Goal: Task Accomplishment & Management: Manage account settings

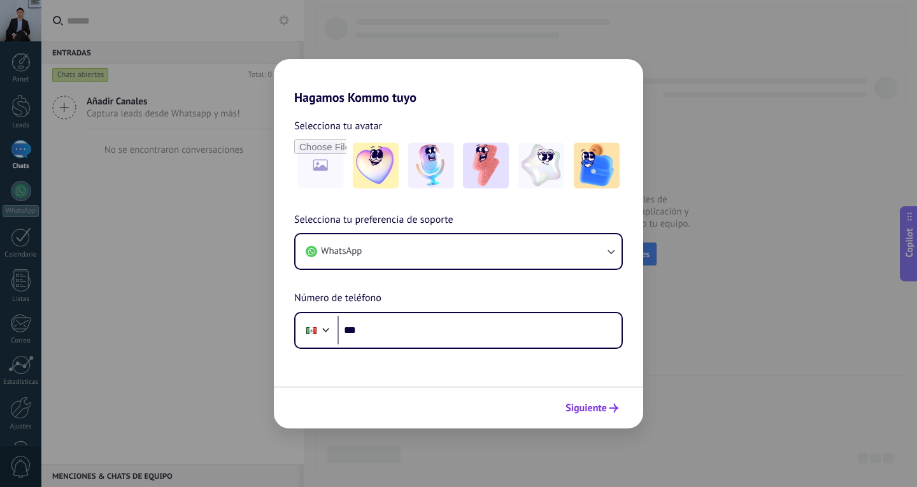
click at [579, 404] on span "Siguiente" at bounding box center [585, 408] width 41 height 9
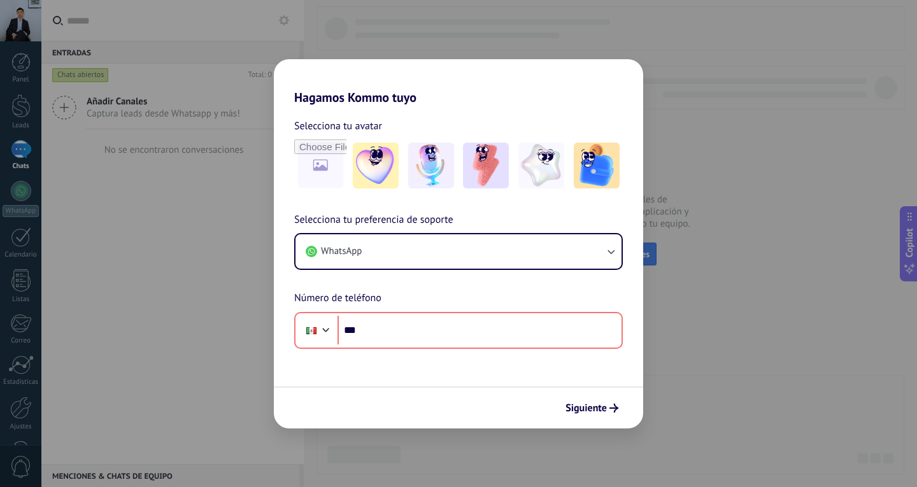
click at [648, 75] on div "Hagamos Kommo tuyo Selecciona tu avatar Selecciona tu preferencia de soporte Wh…" at bounding box center [458, 243] width 917 height 487
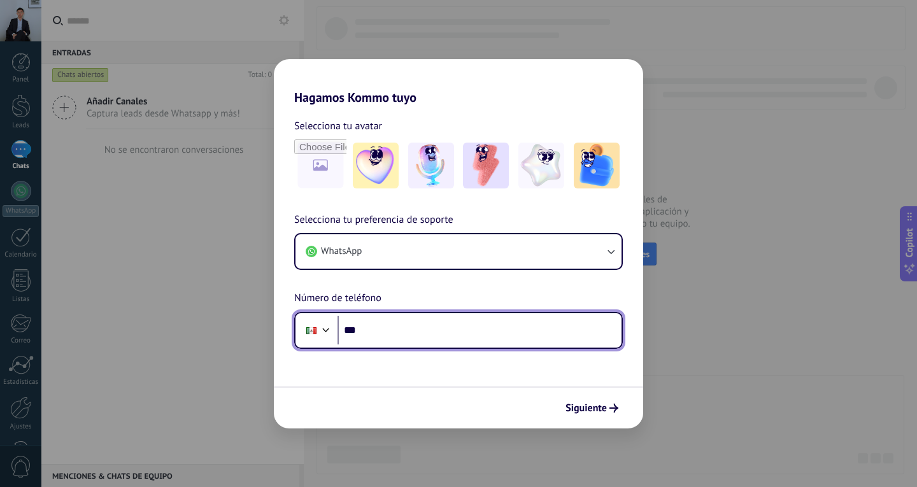
click at [441, 340] on input "***" at bounding box center [479, 330] width 284 height 29
type input "**********"
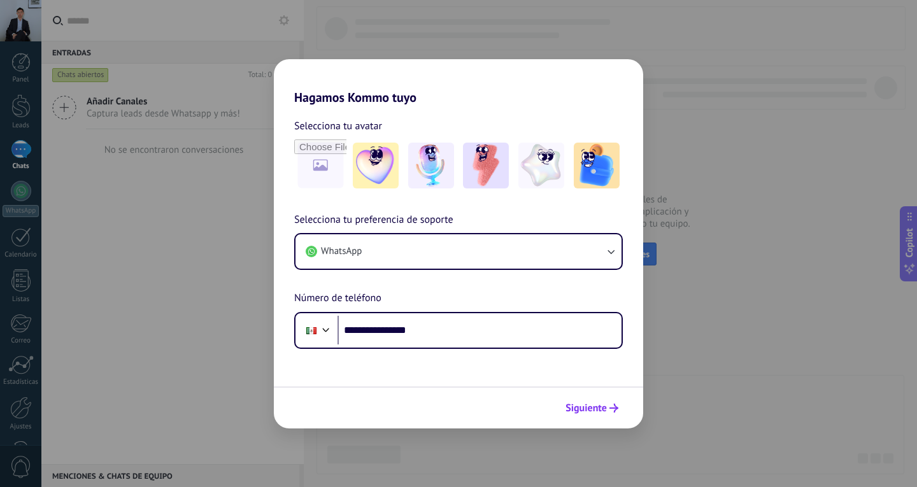
click at [611, 416] on button "Siguiente" at bounding box center [592, 408] width 64 height 22
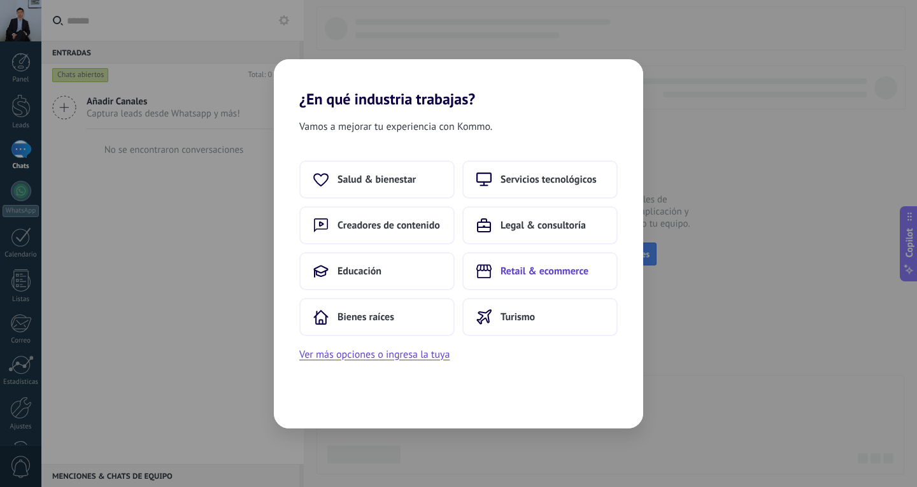
click at [570, 271] on span "Retail & ecommerce" at bounding box center [545, 271] width 88 height 13
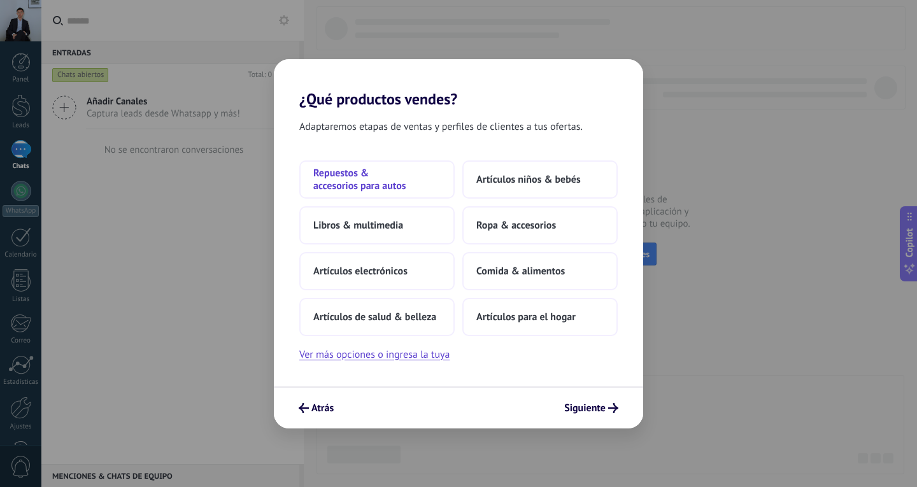
click at [388, 174] on span "Repuestos & accesorios para autos" at bounding box center [376, 179] width 127 height 25
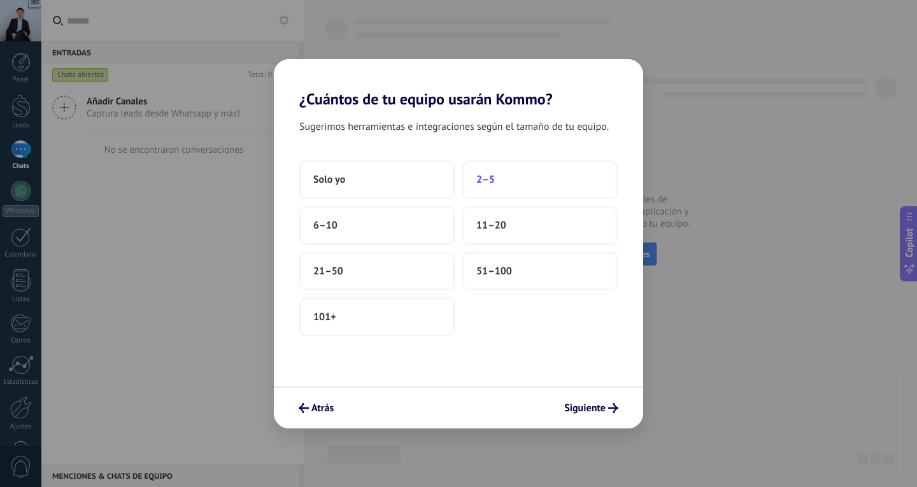
click at [525, 181] on button "2–5" at bounding box center [539, 179] width 155 height 38
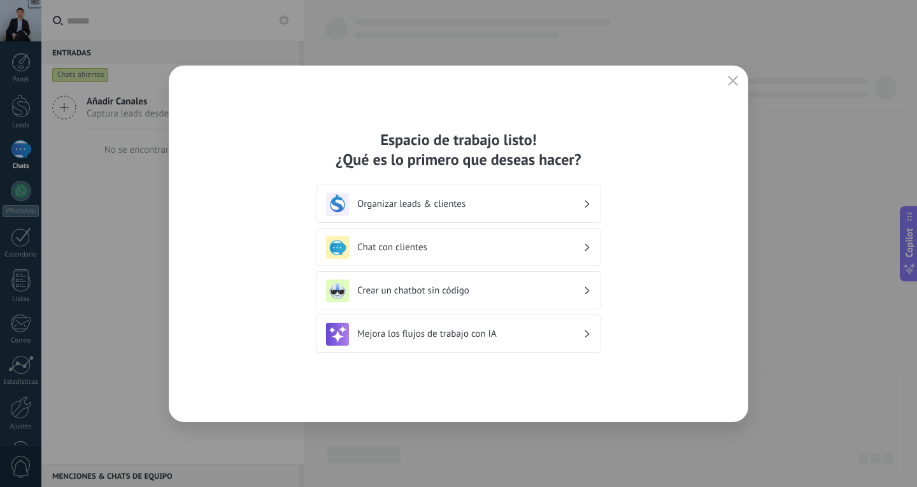
click at [501, 203] on h3 "Organizar leads & clientes" at bounding box center [470, 204] width 226 height 12
click at [569, 208] on h3 "Organizar leads & clientes" at bounding box center [470, 204] width 226 height 12
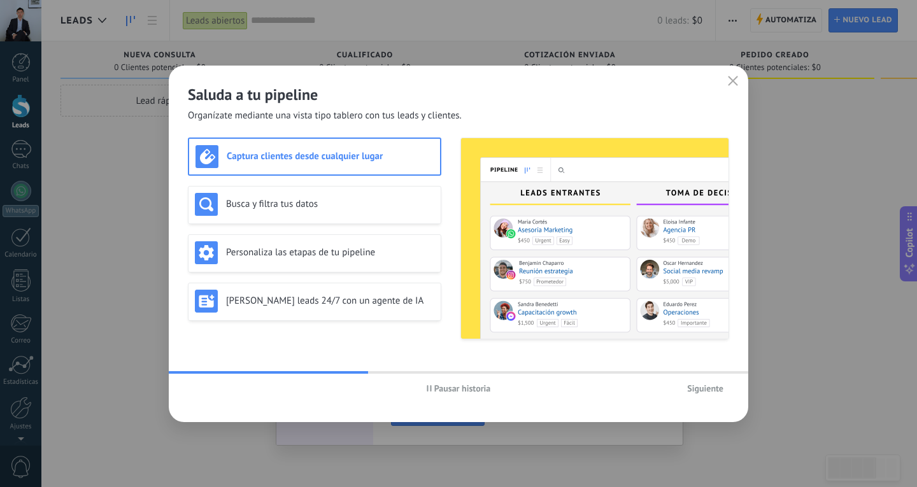
click at [697, 387] on span "Siguiente" at bounding box center [705, 388] width 36 height 9
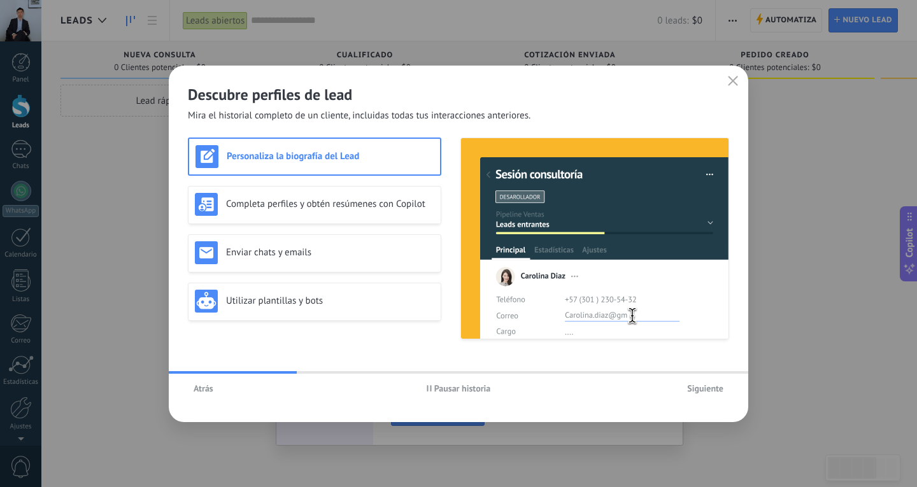
click at [697, 387] on span "Siguiente" at bounding box center [705, 388] width 36 height 9
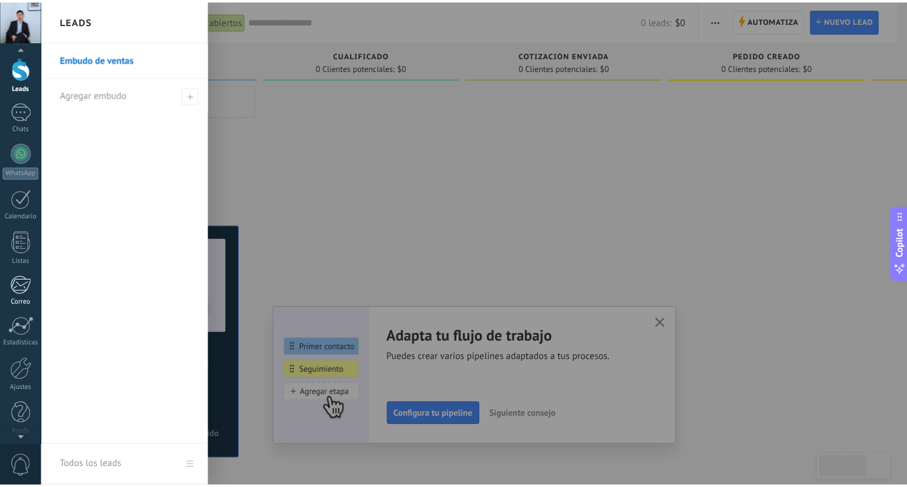
scroll to position [43, 0]
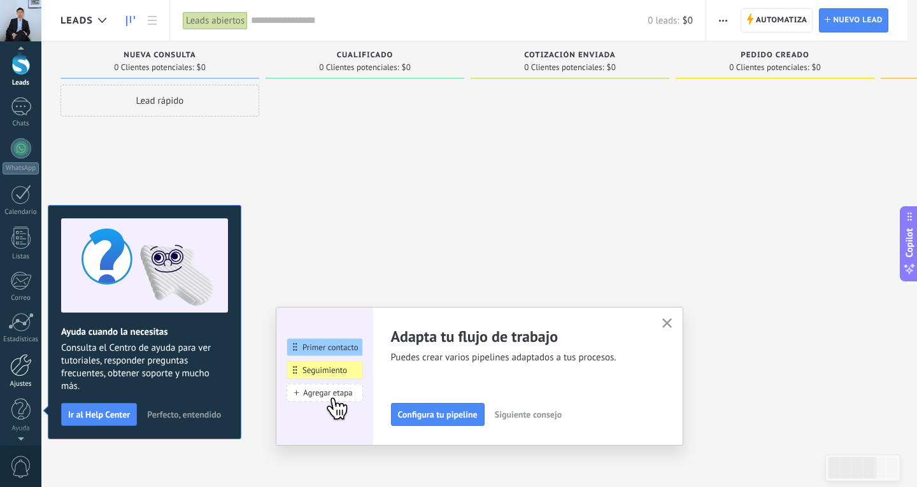
click at [17, 367] on div at bounding box center [21, 365] width 22 height 22
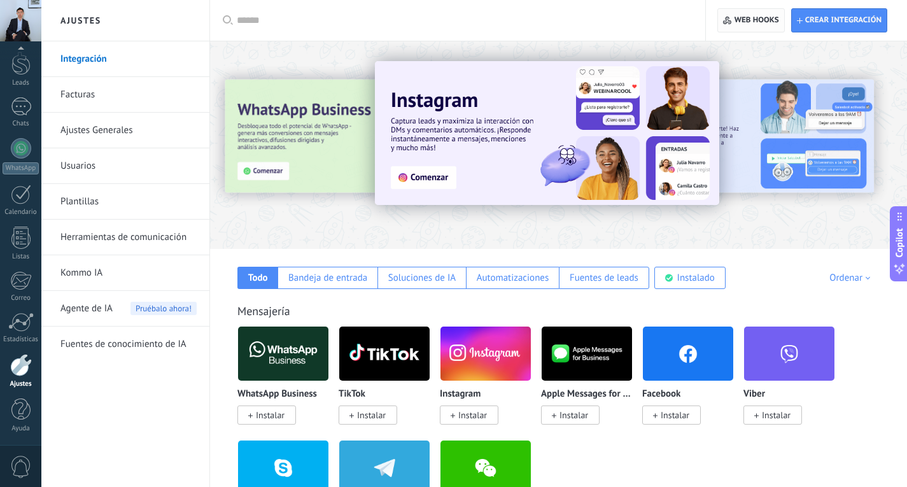
click at [756, 20] on span "Web hooks 0" at bounding box center [757, 20] width 45 height 10
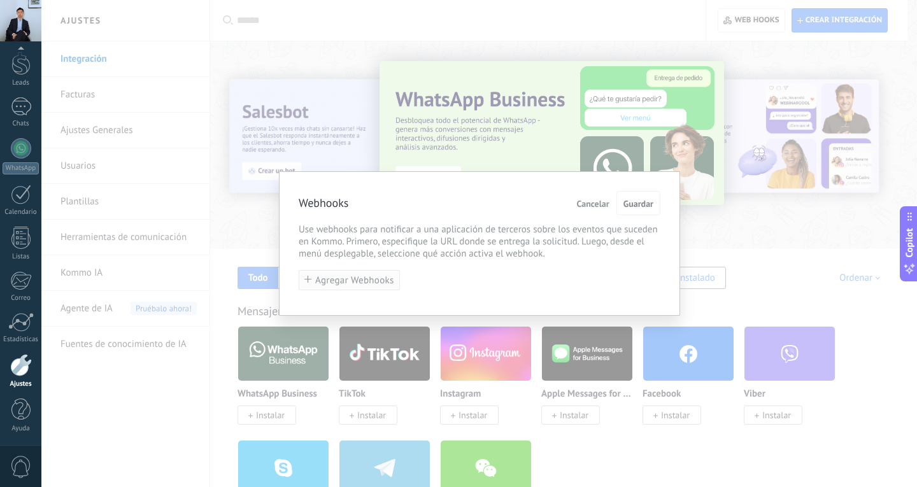
click at [348, 277] on span "Agregar Webhooks" at bounding box center [354, 281] width 79 height 10
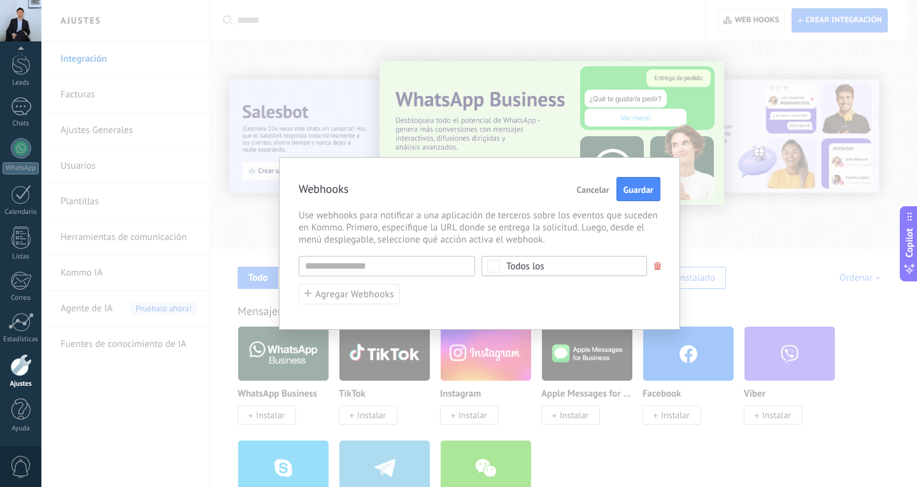
click at [595, 188] on span "Cancelar" at bounding box center [593, 189] width 32 height 9
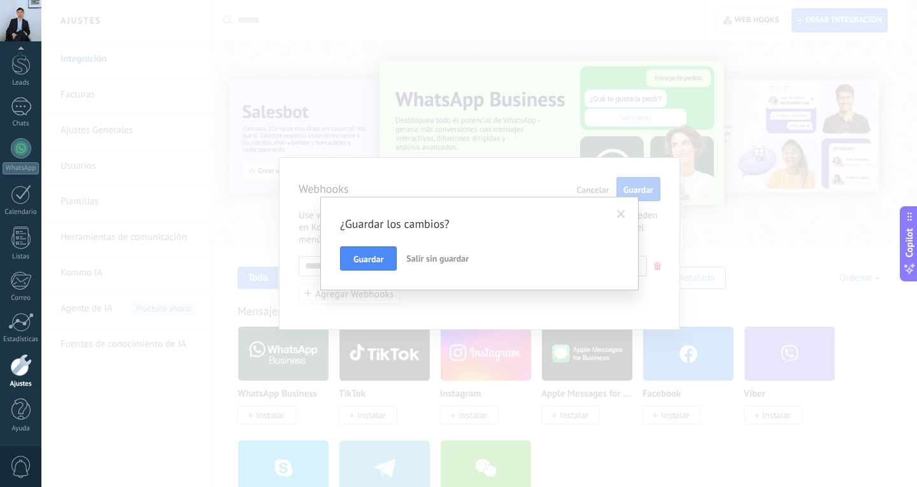
click at [628, 213] on span at bounding box center [621, 215] width 21 height 22
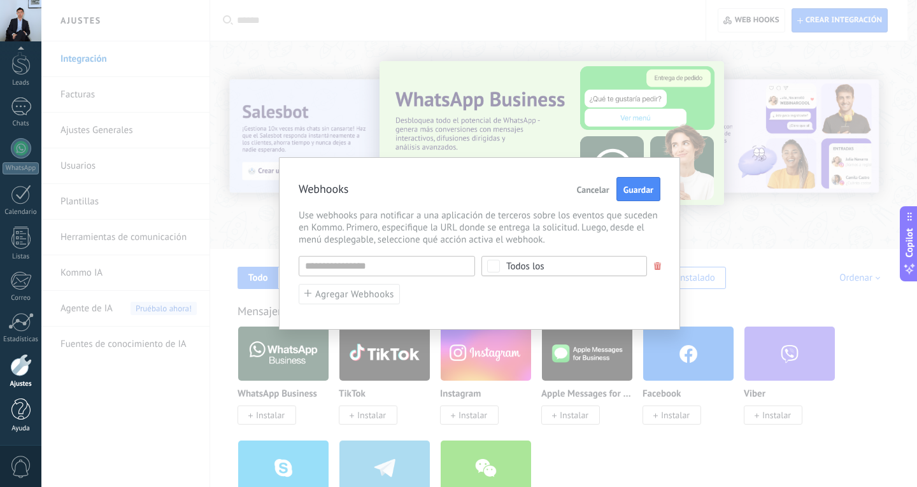
click at [24, 408] on div at bounding box center [20, 410] width 19 height 22
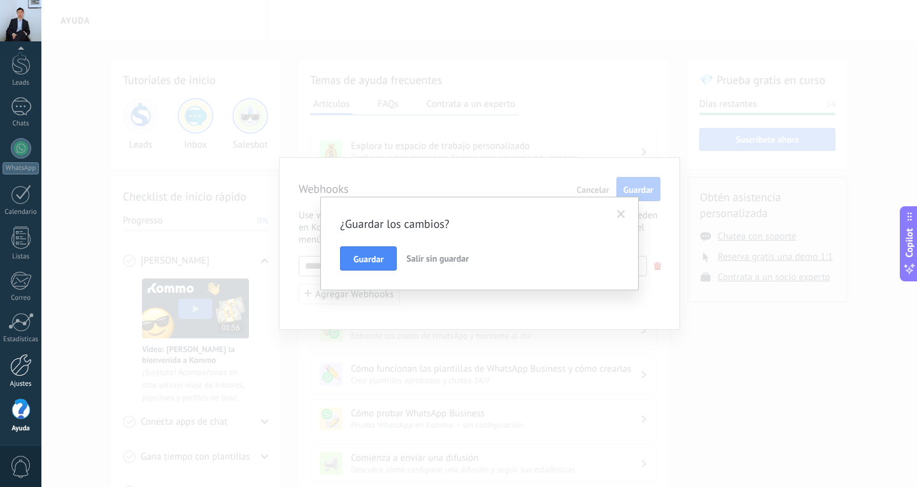
click at [15, 381] on div "Ajustes" at bounding box center [21, 384] width 37 height 8
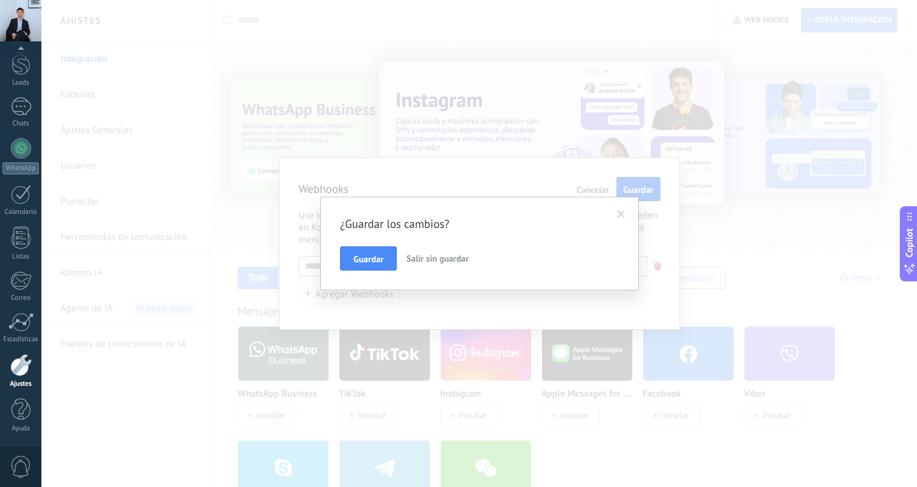
click at [427, 256] on span "Salir sin guardar" at bounding box center [437, 258] width 62 height 11
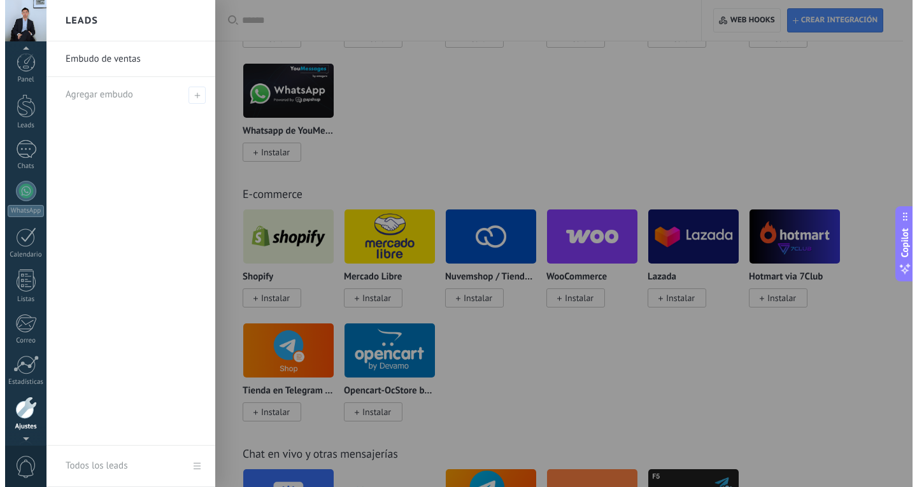
scroll to position [43, 0]
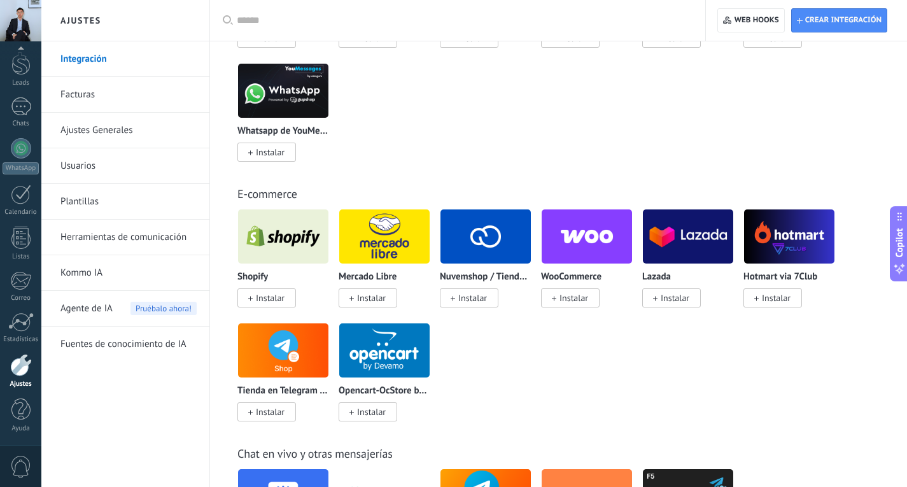
click at [22, 460] on span "0" at bounding box center [21, 467] width 22 height 22
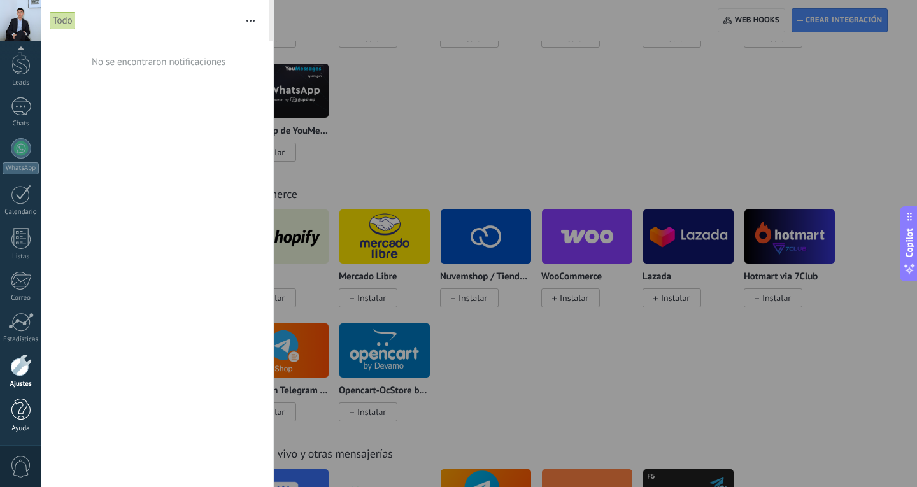
click at [21, 420] on div at bounding box center [20, 410] width 19 height 22
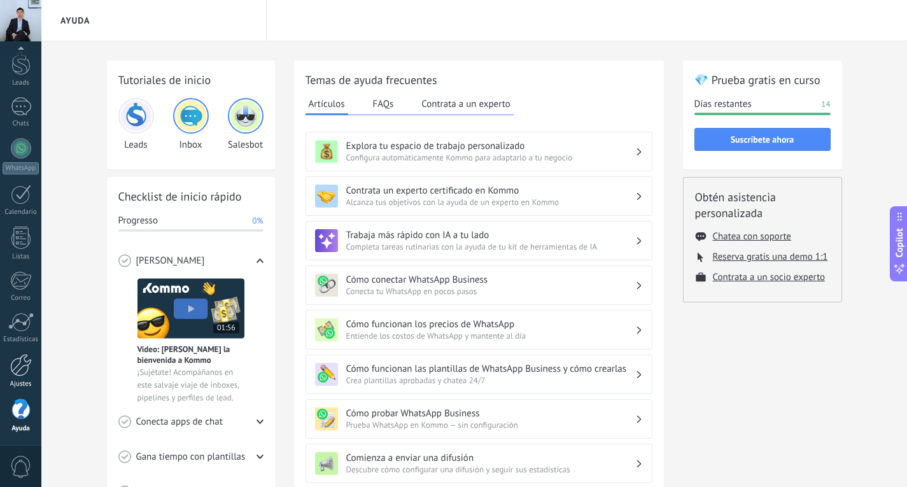
click at [22, 375] on div at bounding box center [21, 365] width 22 height 22
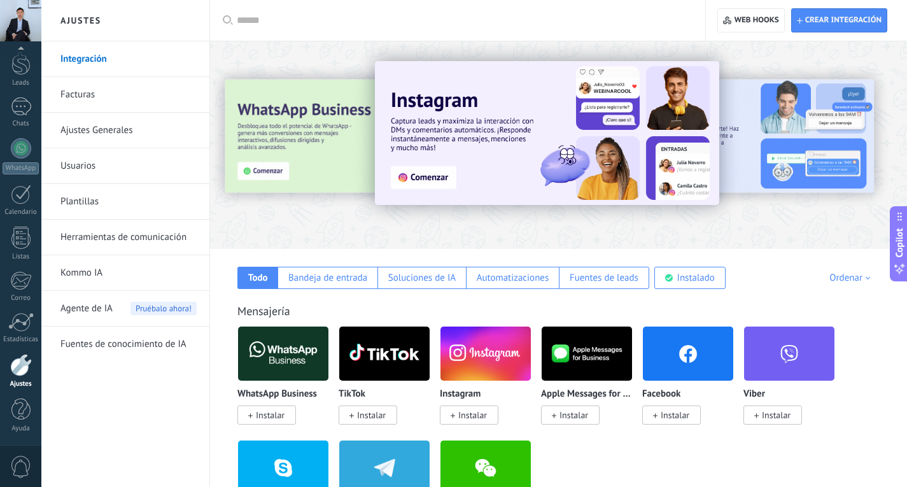
click at [100, 140] on link "Ajustes Generales" at bounding box center [128, 131] width 136 height 36
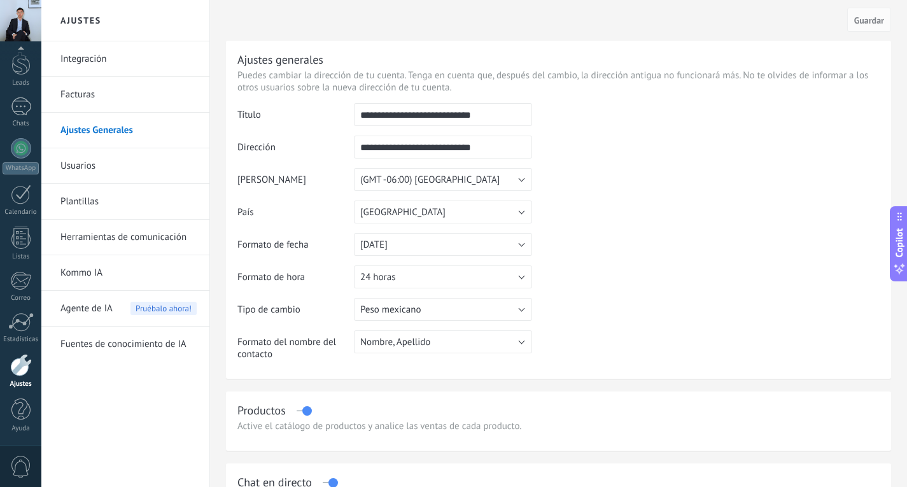
click at [83, 90] on link "Facturas" at bounding box center [128, 95] width 136 height 36
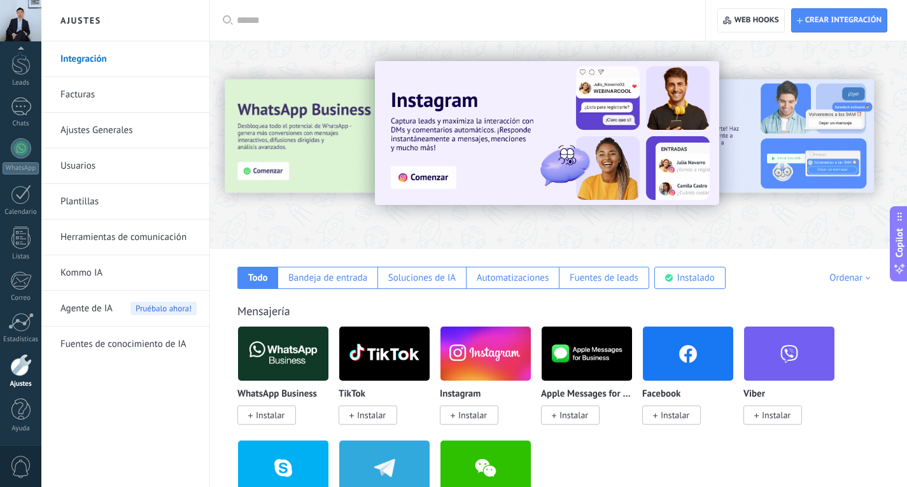
click at [172, 199] on link "Plantillas" at bounding box center [128, 202] width 136 height 36
